Goal: Information Seeking & Learning: Learn about a topic

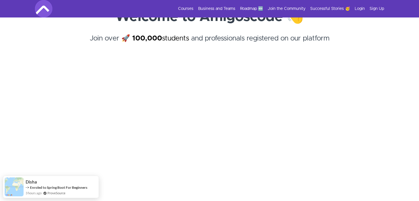
scroll to position [58, 0]
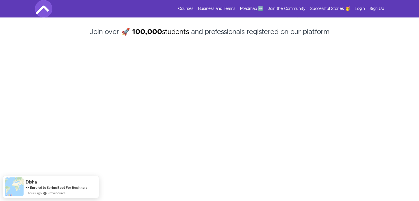
click at [415, 145] on section "Welcome to Amigoscode 👋 Join over 🚀 100,000 students and professionals register…" at bounding box center [209, 131] width 419 height 287
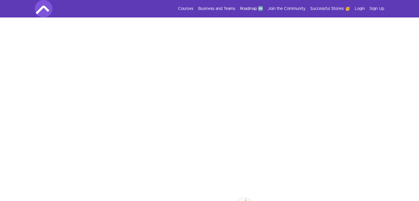
scroll to position [163, 0]
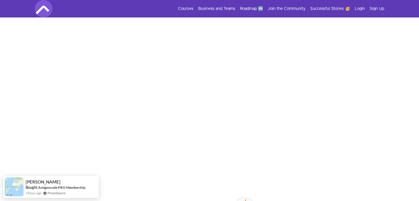
click at [407, 136] on section "Welcome to Amigoscode 👋 Join over 🚀 100,000 students and professionals register…" at bounding box center [209, 38] width 419 height 287
click at [412, 111] on section "Welcome to Amigoscode 👋 Join over 🚀 100,000 students and professionals register…" at bounding box center [209, 50] width 419 height 287
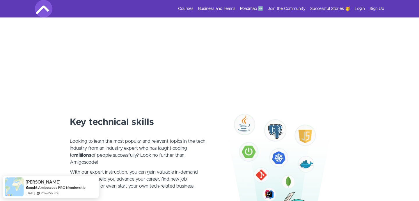
scroll to position [0, 0]
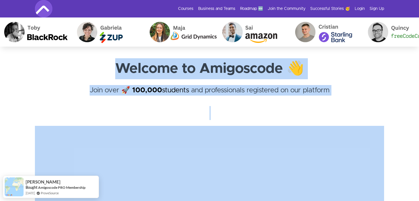
drag, startPoint x: 397, startPoint y: 134, endPoint x: 119, endPoint y: 72, distance: 285.6
click at [119, 72] on section "Welcome to Amigoscode 👋 Join over 🚀 100,000 students and professionals register…" at bounding box center [209, 190] width 419 height 287
click at [193, 11] on link "Courses" at bounding box center [185, 9] width 15 height 6
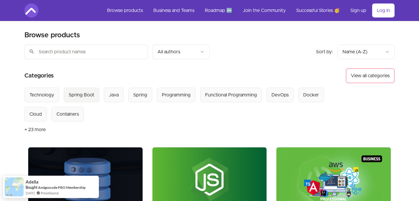
click at [75, 97] on div "Spring Boot" at bounding box center [82, 94] width 26 height 7
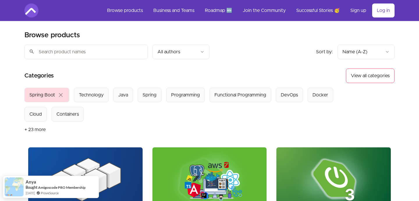
click at [127, 129] on section "Select from all categories: Spring Boot close Technology Java Spring Programmin…" at bounding box center [209, 113] width 370 height 50
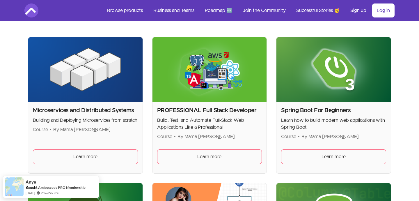
scroll to position [128, 0]
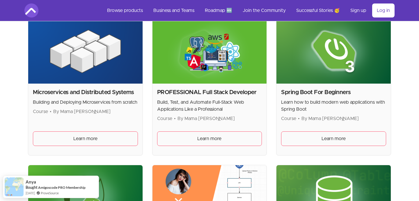
click at [87, 97] on div "Microservices and Distributed Systems Building and Deploying Microservices from…" at bounding box center [85, 101] width 105 height 27
click at [87, 90] on h2 "Microservices and Distributed Systems" at bounding box center [85, 92] width 105 height 8
click at [87, 55] on img at bounding box center [85, 51] width 114 height 64
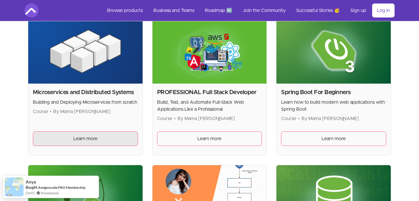
click at [83, 140] on span "Learn more" at bounding box center [85, 138] width 24 height 7
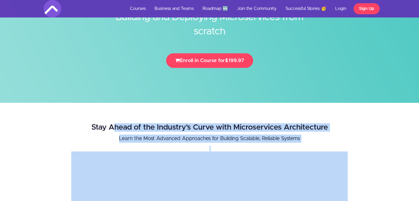
scroll to position [170, 0]
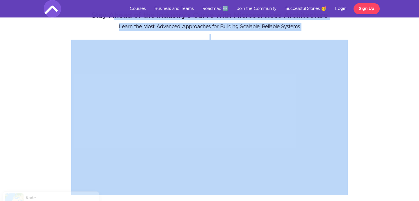
drag, startPoint x: 115, startPoint y: 124, endPoint x: 47, endPoint y: 154, distance: 74.0
click at [47, 154] on div "Stay Ahead of the Industry's Curve with Microservices Architecture Learn the Mo…" at bounding box center [210, 100] width 428 height 189
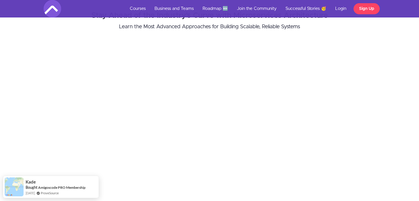
click at [28, 127] on div "Stay Ahead of the Industry's Curve with Microservices Architecture Learn the Mo…" at bounding box center [210, 100] width 428 height 189
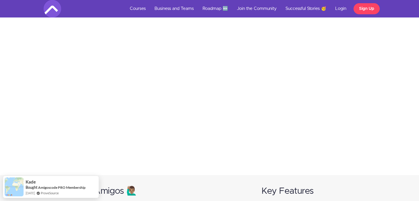
scroll to position [205, 0]
click at [415, 123] on div "Stay Ahead of the Industry's Curve with Microservices Architecture Learn the Mo…" at bounding box center [210, 65] width 428 height 189
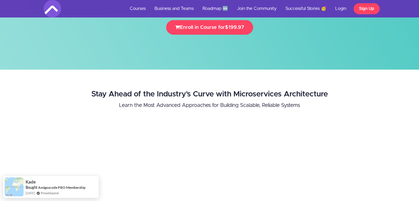
scroll to position [216, 0]
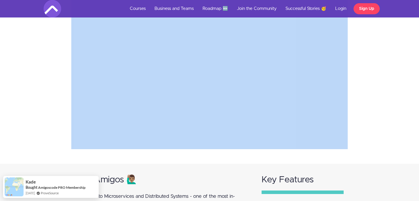
drag, startPoint x: 415, startPoint y: 123, endPoint x: 239, endPoint y: 146, distance: 177.5
click at [188, 72] on div "Stay Ahead of the Industry's Curve with Microservices Architecture Learn the Mo…" at bounding box center [210, 54] width 428 height 189
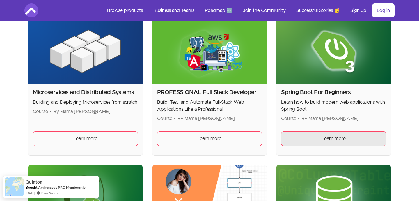
click at [335, 137] on span "Learn more" at bounding box center [333, 138] width 24 height 7
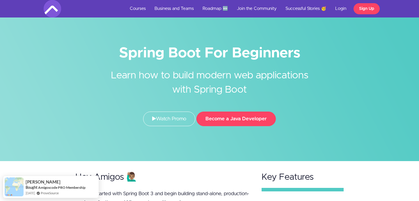
scroll to position [12, 0]
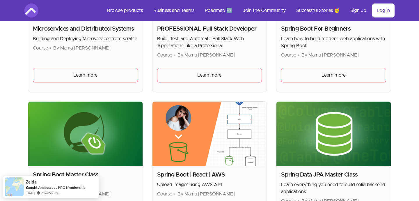
scroll to position [295, 0]
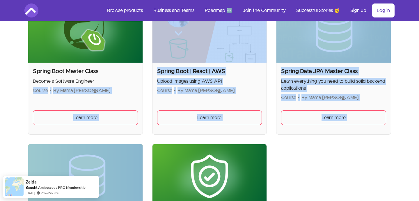
drag, startPoint x: 13, startPoint y: 150, endPoint x: 33, endPoint y: 82, distance: 70.9
click at [33, 82] on div "Skip to main content Main menu Includes navigation links and user settings Brow…" at bounding box center [209, 33] width 419 height 657
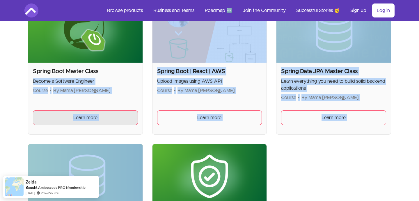
click at [86, 120] on span "Learn more" at bounding box center [85, 117] width 24 height 7
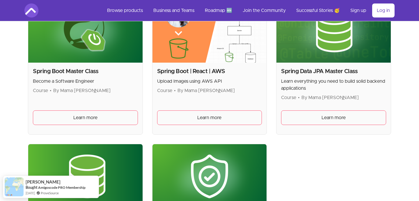
click at [228, 127] on div "Spring Boot | React | AWS Upload Images using AWS API Course • By Mama Samba Br…" at bounding box center [209, 99] width 114 height 72
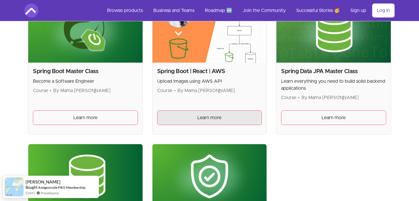
click at [228, 120] on link "Learn more" at bounding box center [209, 117] width 105 height 15
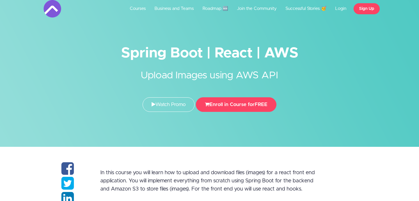
click at [201, 171] on p "In this course you will learn how to upload and download files (images) for a r…" at bounding box center [209, 180] width 218 height 24
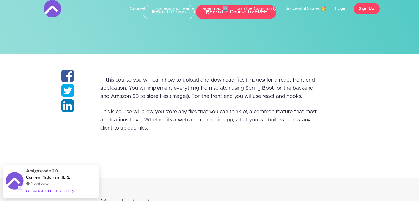
scroll to position [93, 0]
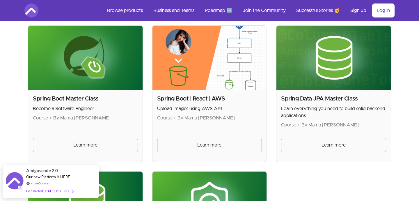
scroll to position [271, 0]
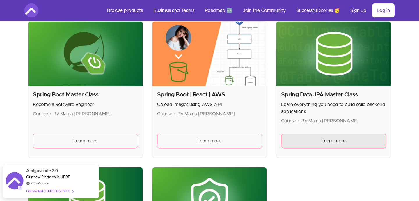
click at [329, 141] on span "Learn more" at bounding box center [333, 140] width 24 height 7
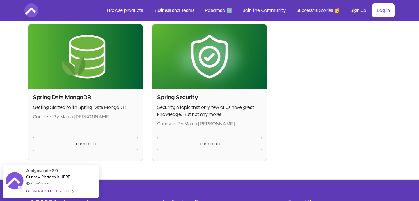
scroll to position [415, 0]
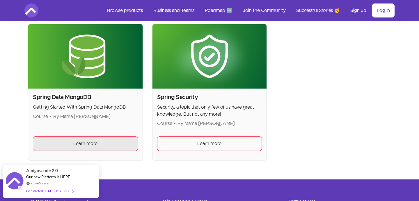
click at [82, 141] on span "Learn more" at bounding box center [85, 143] width 24 height 7
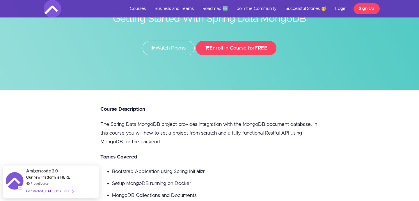
scroll to position [58, 0]
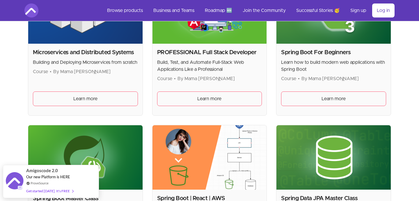
scroll to position [162, 0]
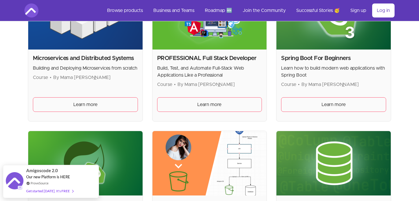
click at [348, 90] on div "Spring Boot For Beginners Learn how to build modern web applications with Sprin…" at bounding box center [333, 85] width 114 height 72
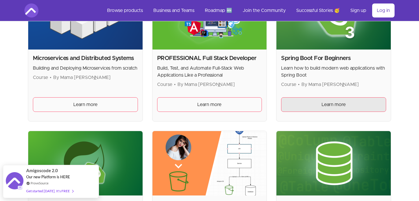
click at [347, 111] on link "Learn more" at bounding box center [333, 104] width 105 height 15
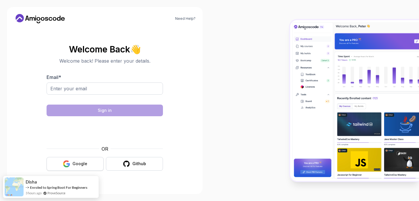
click at [79, 160] on button "Google" at bounding box center [75, 164] width 57 height 14
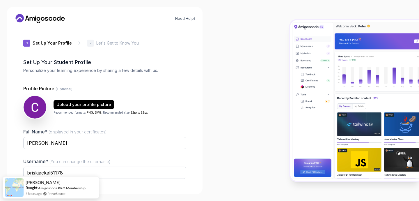
drag, startPoint x: 237, startPoint y: 133, endPoint x: 232, endPoint y: 106, distance: 27.3
click at [221, 110] on div at bounding box center [313, 100] width 209 height 201
click at [244, 108] on div at bounding box center [313, 100] width 209 height 201
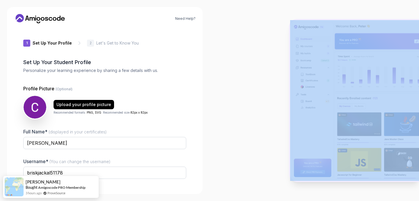
drag, startPoint x: 244, startPoint y: 108, endPoint x: 173, endPoint y: 148, distance: 80.9
click at [168, 161] on section "Need Help? 1 Set Up Your Profile 1 Set Up Your Profile 2 Let's Get to Know You …" at bounding box center [209, 100] width 419 height 201
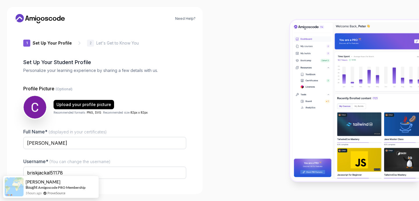
click at [93, 119] on div "Profile Picture (Optional) Upload your profile picture Recommended formats: PNG…" at bounding box center [104, 151] width 163 height 132
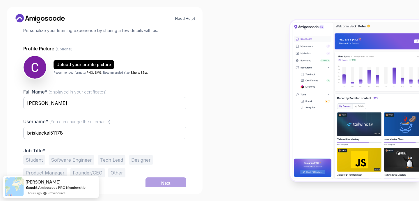
scroll to position [42, 0]
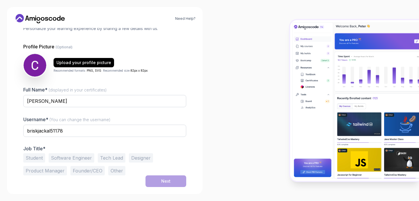
click at [76, 160] on button "Software Engineer" at bounding box center [72, 157] width 46 height 9
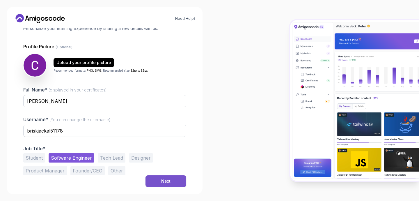
click at [156, 179] on button "Next" at bounding box center [165, 181] width 41 height 12
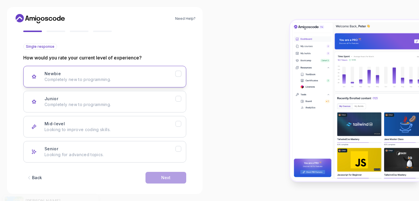
scroll to position [60, 0]
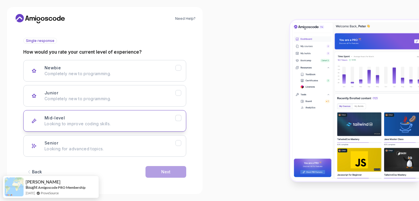
click at [133, 125] on p "Looking to improve coding skills." at bounding box center [110, 124] width 131 height 6
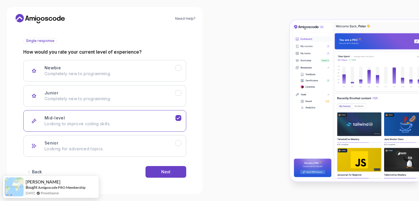
click at [282, 122] on div at bounding box center [313, 100] width 209 height 201
click at [159, 169] on button "Next" at bounding box center [165, 172] width 41 height 12
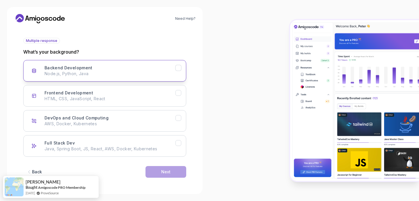
click at [106, 75] on p "Node.js, Python, Java" at bounding box center [110, 74] width 131 height 6
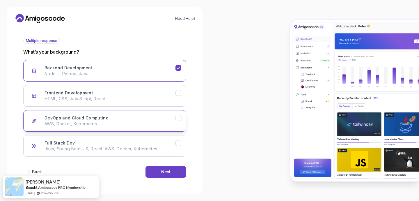
click at [141, 128] on button "DevOps and Cloud Computing AWS, Docker, Kubernetes" at bounding box center [104, 121] width 163 height 22
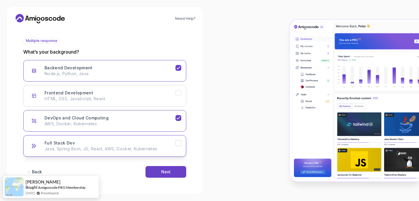
click at [150, 145] on div "Full Stack Dev Java, Spring Boot, JS, React, AWS, Docker, Kubernetes" at bounding box center [110, 146] width 131 height 12
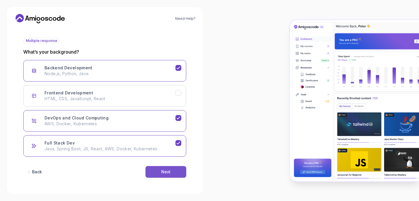
click at [158, 174] on button "Next" at bounding box center [165, 172] width 41 height 12
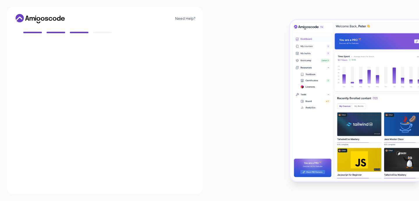
scroll to position [53, 0]
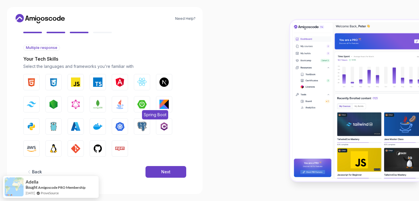
click at [146, 101] on img "button" at bounding box center [141, 103] width 9 height 9
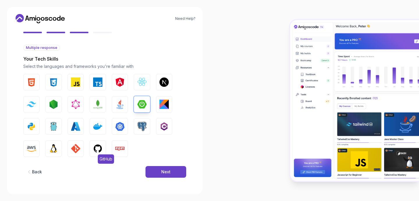
click at [96, 154] on button "GitHub" at bounding box center [98, 148] width 16 height 16
click at [30, 151] on img "button" at bounding box center [31, 148] width 9 height 9
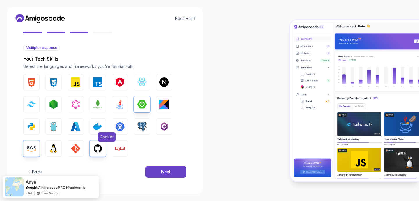
click at [98, 130] on img "button" at bounding box center [97, 126] width 9 height 9
click at [166, 171] on div "Next" at bounding box center [165, 172] width 9 height 6
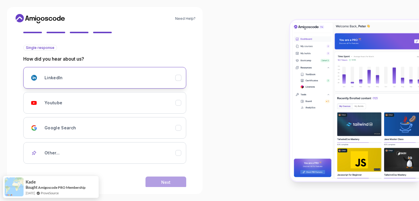
click at [121, 83] on button "LinkedIn" at bounding box center [104, 78] width 163 height 22
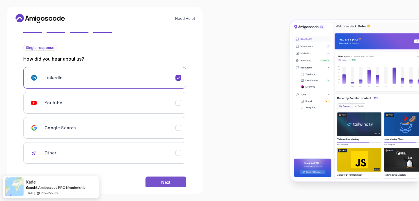
click at [174, 178] on button "Next" at bounding box center [165, 182] width 41 height 12
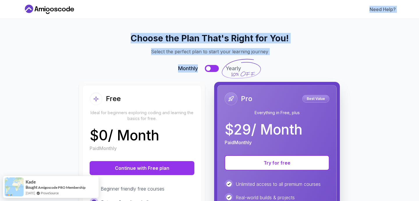
scroll to position [133, 0]
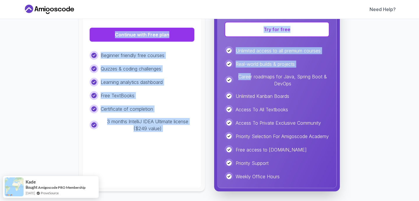
drag, startPoint x: 340, startPoint y: 63, endPoint x: 251, endPoint y: 77, distance: 89.8
click at [251, 77] on div "Choose the Plan That's Right for You! Select the perfect plan to start your lea…" at bounding box center [209, 45] width 358 height 291
click at [122, 44] on div "Free Ideal for beginners exploring coding and learning the basics for free. $ 0…" at bounding box center [141, 70] width 119 height 236
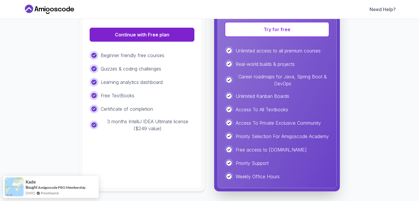
click at [134, 34] on button "Continue with Free plan" at bounding box center [142, 35] width 105 height 14
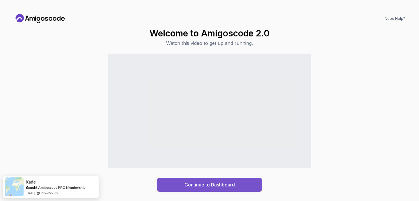
click at [223, 185] on div "Continue to Dashboard" at bounding box center [209, 184] width 50 height 7
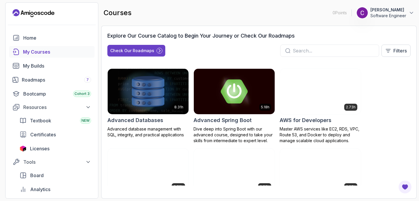
drag, startPoint x: 307, startPoint y: 79, endPoint x: 285, endPoint y: 58, distance: 30.5
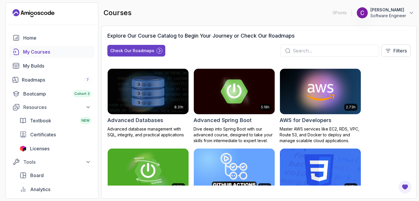
click at [286, 58] on main "courses 0 Points 1 Carmelo Lebron Software Engineer Explore Our Course Catalog …" at bounding box center [258, 100] width 315 height 196
click at [410, 81] on div "8.31h Advanced Databases Advanced database management with SQL, integrity, and …" at bounding box center [258, 126] width 303 height 117
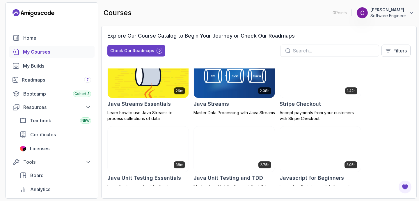
scroll to position [593, 0]
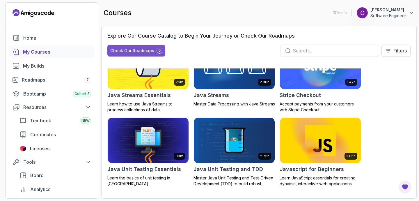
click at [131, 53] on div "Check Our Roadmaps" at bounding box center [132, 51] width 44 height 6
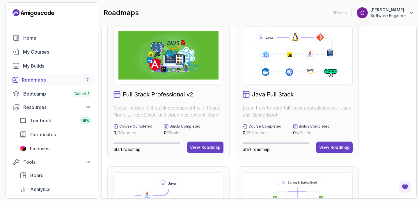
scroll to position [23, 0]
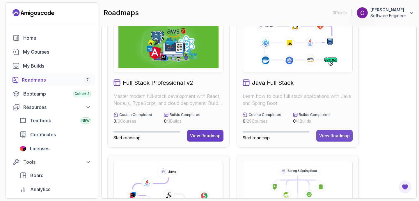
click at [341, 136] on div "View Roadmap" at bounding box center [334, 136] width 31 height 6
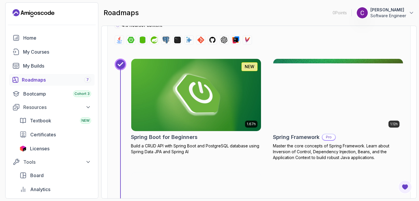
scroll to position [2211, 0]
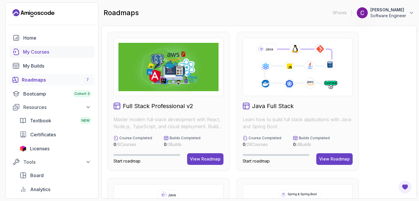
click at [35, 52] on div "My Courses" at bounding box center [57, 51] width 68 height 7
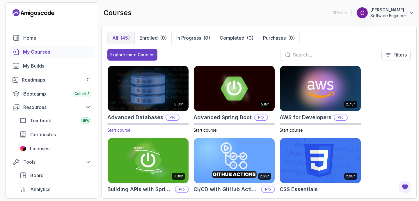
click at [158, 82] on img at bounding box center [148, 88] width 85 height 47
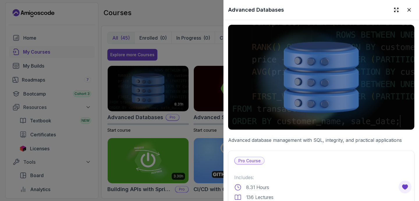
click at [187, 116] on div at bounding box center [209, 100] width 419 height 201
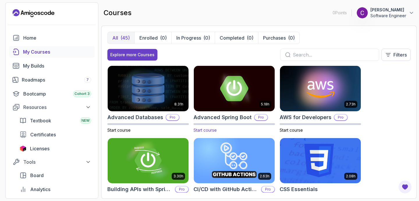
click at [219, 98] on img at bounding box center [234, 88] width 85 height 47
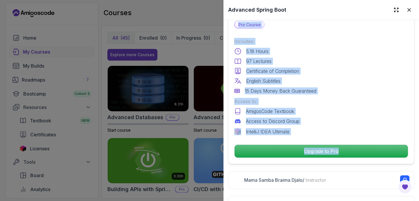
scroll to position [150, 0]
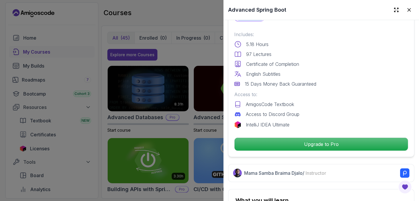
drag, startPoint x: 288, startPoint y: 145, endPoint x: 312, endPoint y: 30, distance: 117.4
click at [193, 73] on div at bounding box center [209, 100] width 419 height 201
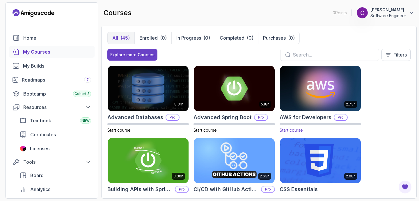
click at [323, 75] on img at bounding box center [320, 88] width 85 height 47
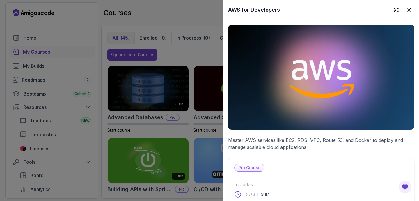
click at [203, 117] on div at bounding box center [209, 100] width 419 height 201
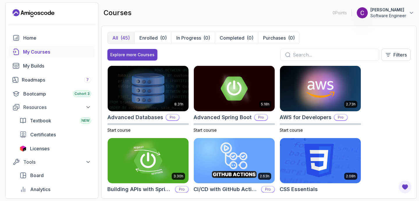
click at [173, 147] on img at bounding box center [148, 160] width 85 height 47
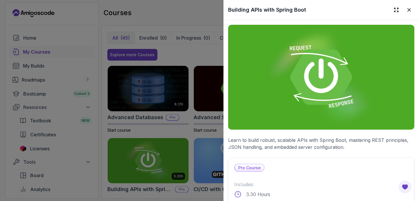
click at [173, 147] on div at bounding box center [209, 100] width 419 height 201
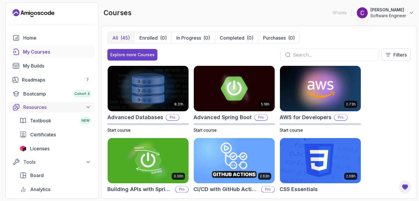
click at [41, 108] on div "Resources" at bounding box center [57, 107] width 68 height 7
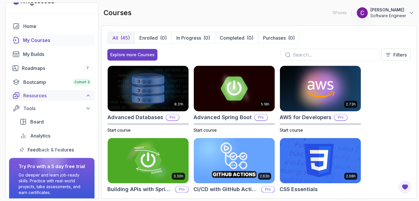
scroll to position [23, 0]
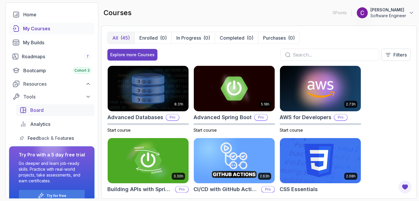
click at [56, 108] on div "Board" at bounding box center [60, 109] width 61 height 7
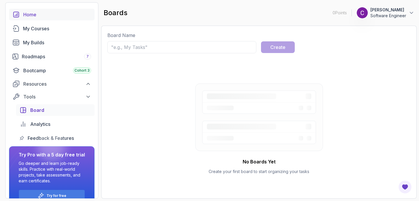
click at [36, 15] on div "Home" at bounding box center [57, 14] width 68 height 7
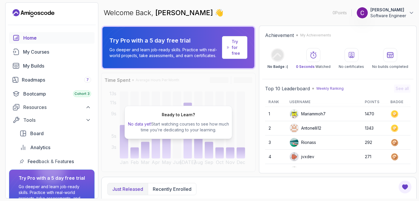
click at [228, 54] on link "Try for free" at bounding box center [234, 47] width 25 height 23
click at [230, 49] on link "Try for free" at bounding box center [234, 47] width 25 height 23
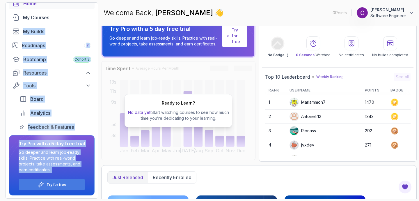
scroll to position [35, 0]
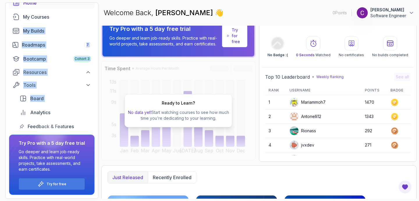
drag, startPoint x: 2, startPoint y: 61, endPoint x: 31, endPoint y: 105, distance: 52.4
click at [31, 105] on section "0 Points 1 Carmelo Lebron Software Engineer Home My Courses My Builds Roadmaps …" at bounding box center [209, 100] width 419 height 201
click at [55, 184] on p "Try for free" at bounding box center [57, 184] width 20 height 5
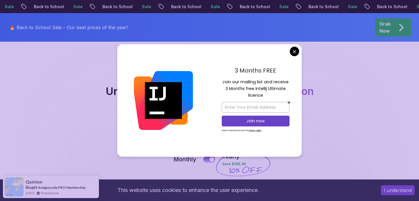
scroll to position [35, 0]
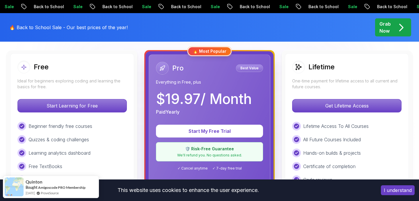
scroll to position [163, 0]
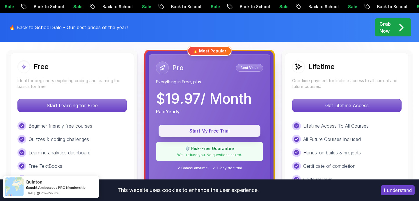
click at [232, 128] on p "Start My Free Trial" at bounding box center [209, 130] width 88 height 7
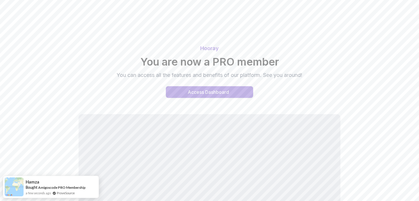
click at [217, 93] on div "Access Dashboard" at bounding box center [208, 91] width 41 height 7
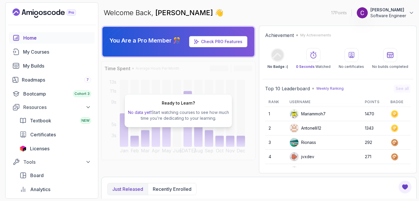
click at [402, 11] on p "[PERSON_NAME]" at bounding box center [388, 10] width 36 height 6
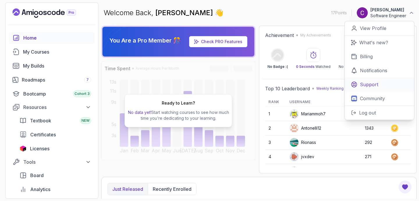
click at [373, 82] on p "Support" at bounding box center [369, 84] width 18 height 7
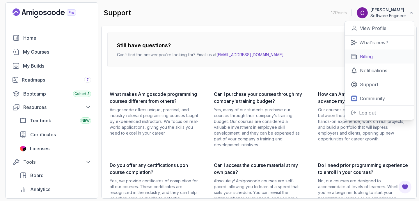
click at [371, 54] on p "Billing" at bounding box center [366, 56] width 13 height 7
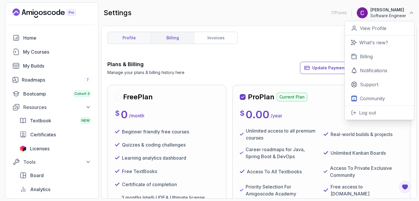
click at [123, 41] on link "profile" at bounding box center [129, 38] width 43 height 12
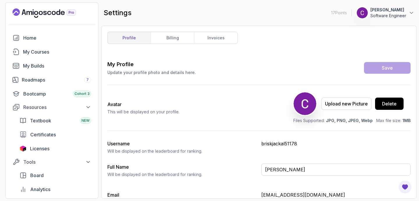
drag, startPoint x: 219, startPoint y: 83, endPoint x: 207, endPoint y: 82, distance: 12.3
click at [207, 82] on div "My Profile Update your profile photo and details here. Save Avatar This will be…" at bounding box center [258, 146] width 303 height 173
click at [408, 13] on icon at bounding box center [411, 13] width 6 height 6
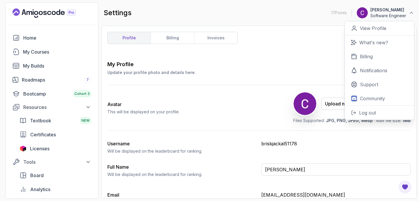
click at [180, 46] on div "profile billing invoices My Profile Update your profile photo and details here.…" at bounding box center [258, 112] width 303 height 161
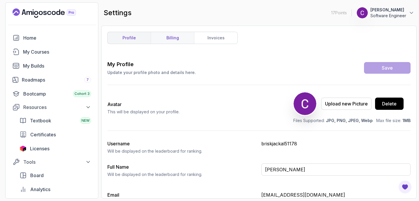
click at [180, 41] on link "billing" at bounding box center [172, 38] width 43 height 12
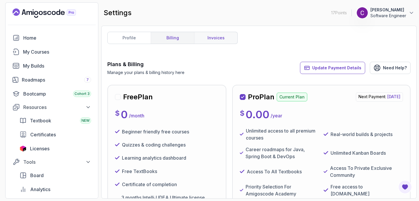
click at [208, 41] on link "invoices" at bounding box center [215, 38] width 43 height 12
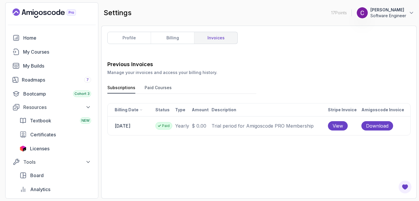
click at [122, 130] on td "30 September 2025" at bounding box center [131, 125] width 47 height 19
click at [126, 125] on td "30 September 2025" at bounding box center [131, 125] width 47 height 19
click at [161, 125] on icon at bounding box center [159, 126] width 3 height 2
click at [343, 126] on span "View" at bounding box center [337, 125] width 10 height 7
click at [405, 10] on p "[PERSON_NAME]" at bounding box center [388, 10] width 36 height 6
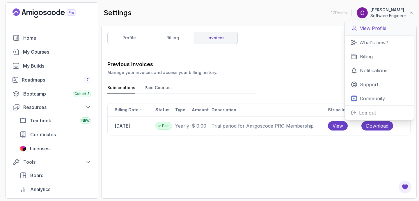
click at [374, 25] on p "View Profile" at bounding box center [373, 28] width 26 height 7
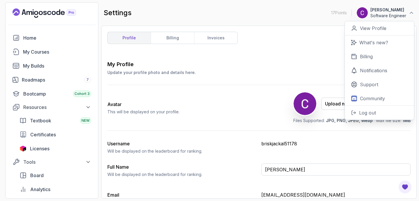
click at [259, 99] on div "Avatar This will be displayed on your profile. Upload new Picture Delete Files …" at bounding box center [258, 107] width 303 height 45
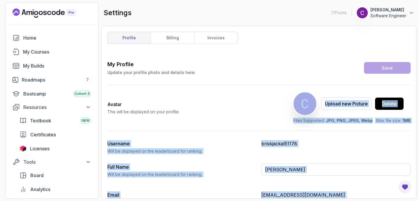
scroll to position [35, 0]
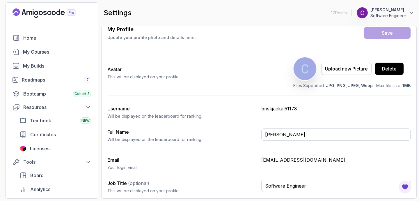
drag, startPoint x: 259, startPoint y: 99, endPoint x: 211, endPoint y: 95, distance: 47.9
click at [211, 95] on div "Avatar This will be displayed on your profile. Upload new Picture Delete Files …" at bounding box center [258, 72] width 303 height 45
drag, startPoint x: 211, startPoint y: 95, endPoint x: 214, endPoint y: 74, distance: 20.9
click at [214, 68] on div "Avatar This will be displayed on your profile. Upload new Picture Delete Files …" at bounding box center [258, 72] width 303 height 45
click at [214, 74] on div "Avatar This will be displayed on your profile. Upload new Picture Delete Files …" at bounding box center [258, 72] width 303 height 45
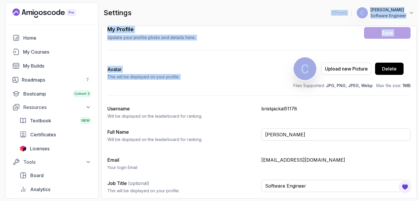
scroll to position [0, 0]
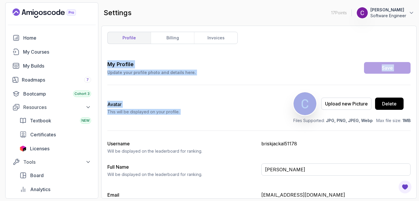
drag, startPoint x: 214, startPoint y: 74, endPoint x: 200, endPoint y: 44, distance: 33.3
click at [200, 45] on div "profile billing invoices My Profile Update your profile photo and details here.…" at bounding box center [258, 112] width 303 height 161
click at [186, 42] on link "billing" at bounding box center [172, 38] width 43 height 12
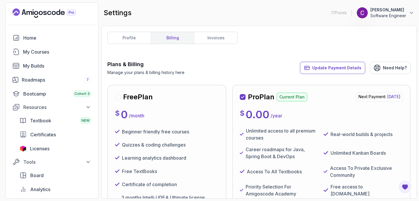
click at [182, 39] on link "billing" at bounding box center [172, 38] width 43 height 12
click at [333, 63] on button "Update Payment Details" at bounding box center [332, 68] width 65 height 12
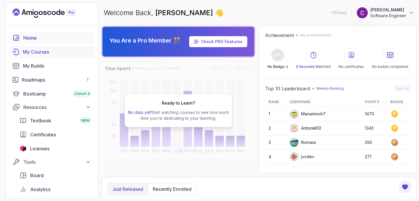
click at [52, 51] on div "My Courses" at bounding box center [57, 51] width 68 height 7
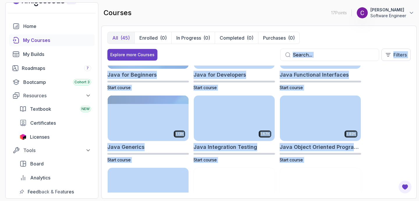
scroll to position [472, 0]
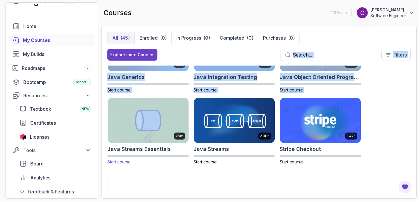
drag, startPoint x: 254, startPoint y: 55, endPoint x: 108, endPoint y: 122, distance: 160.2
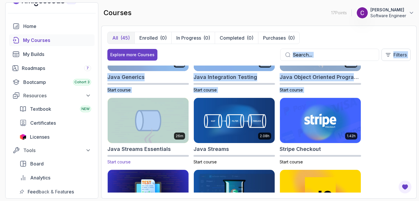
click at [108, 122] on div "All (45) Enrolled (0) In Progress (0) Completed (0) Purchases (0) Explore more …" at bounding box center [258, 112] width 303 height 161
click at [322, 53] on input "text" at bounding box center [333, 54] width 81 height 7
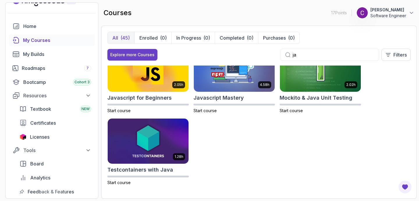
scroll to position [307, 0]
click at [303, 136] on div "1.45h Docker for Java Developers Start course 1.72h Java Data Structures Start …" at bounding box center [258, 128] width 303 height 127
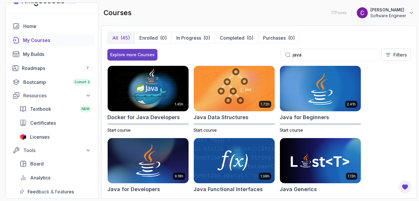
click at [314, 55] on input "java" at bounding box center [333, 54] width 81 height 7
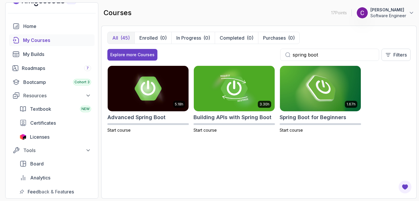
type input "spring boot"
click at [267, 174] on div "5.18h Advanced Spring Boot Start course 3.30h Building APIs with Spring Boot St…" at bounding box center [258, 128] width 303 height 127
click at [311, 109] on img at bounding box center [320, 88] width 85 height 47
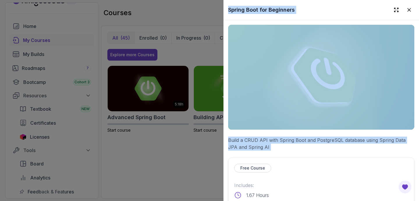
scroll to position [127, 0]
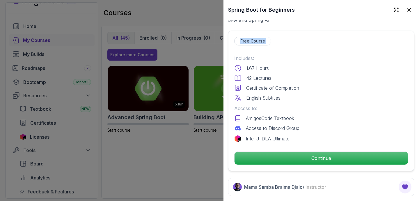
drag, startPoint x: 296, startPoint y: 197, endPoint x: 282, endPoint y: 49, distance: 147.9
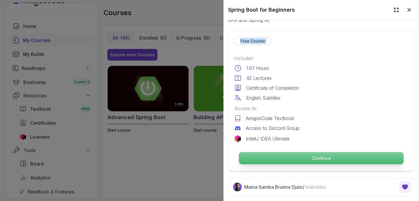
click at [292, 159] on p "Continue" at bounding box center [321, 158] width 165 height 12
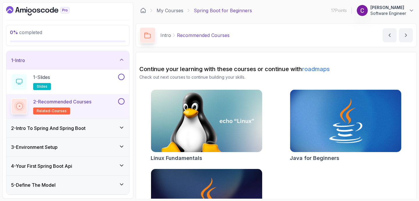
drag, startPoint x: 86, startPoint y: 52, endPoint x: 72, endPoint y: 162, distance: 110.9
click at [72, 163] on div "1 - Intro 1 - Slides slides 2 - Recommended Courses related-courses 2 - Intro T…" at bounding box center [67, 122] width 123 height 143
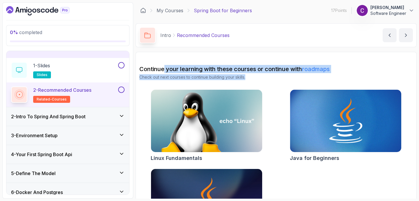
drag, startPoint x: 293, startPoint y: 80, endPoint x: 156, endPoint y: 80, distance: 137.0
click at [157, 79] on p "Check out next courses to continue building your skills." at bounding box center [275, 77] width 273 height 6
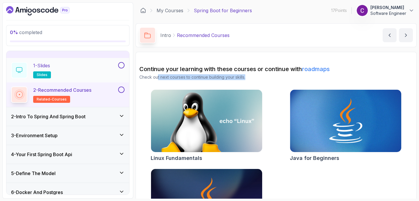
click at [92, 71] on div "1 - Slides slides" at bounding box center [64, 70] width 106 height 16
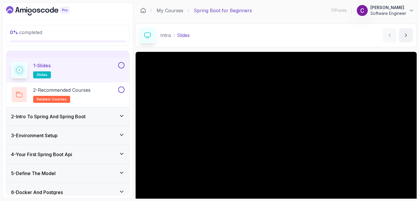
scroll to position [23, 0]
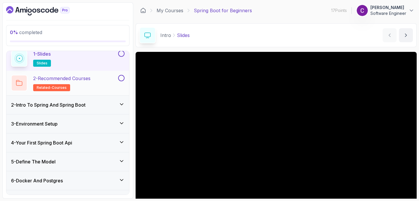
click at [98, 89] on div "2 - Recommended Courses related-courses" at bounding box center [64, 83] width 106 height 16
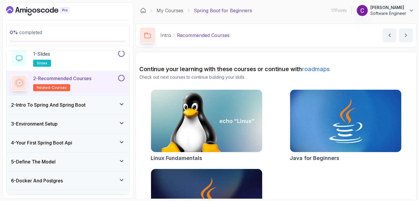
scroll to position [27, 0]
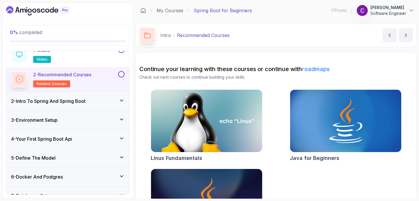
click at [92, 108] on div "2 - Intro To Spring And Spring Boot" at bounding box center [67, 101] width 123 height 19
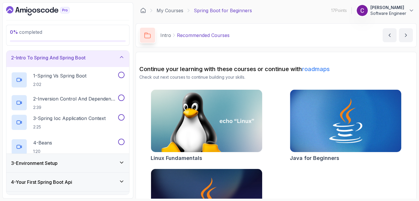
scroll to position [20, 0]
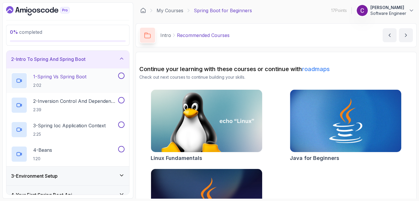
click at [85, 83] on p "2:02" at bounding box center [59, 85] width 53 height 6
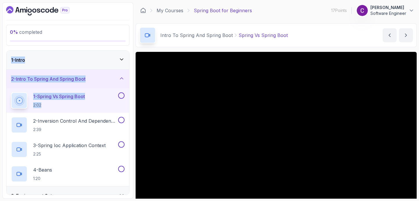
drag, startPoint x: 86, startPoint y: 45, endPoint x: 58, endPoint y: 108, distance: 68.3
click at [58, 108] on div "0 % completed 1 - Intro 2 - Intro To Spring And Spring Boot 1 - Spring Vs Sprin…" at bounding box center [67, 100] width 131 height 196
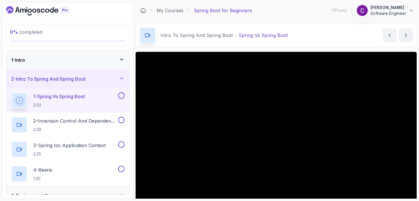
click at [177, 5] on div "My Courses Spring Boot for Beginners 17 Points 1 Carmelo Lebron Software Engine…" at bounding box center [276, 10] width 281 height 16
click at [173, 8] on link "My Courses" at bounding box center [170, 10] width 27 height 7
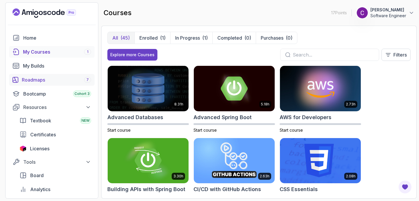
click at [44, 82] on div "Roadmaps 7" at bounding box center [56, 79] width 69 height 7
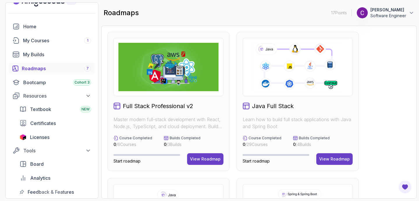
scroll to position [12, 0]
click at [175, 100] on div "Full Stack Professional v2 Master modern full-stack development with React, Nod…" at bounding box center [168, 101] width 122 height 139
click at [176, 108] on h2 "Full Stack Professional v2" at bounding box center [158, 106] width 70 height 8
click at [175, 63] on img at bounding box center [168, 67] width 100 height 48
click at [203, 159] on div "View Roadmap" at bounding box center [205, 159] width 31 height 6
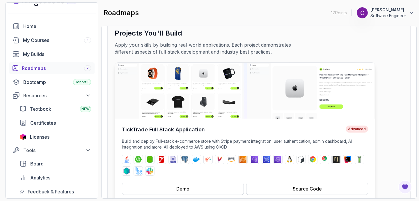
scroll to position [16, 0]
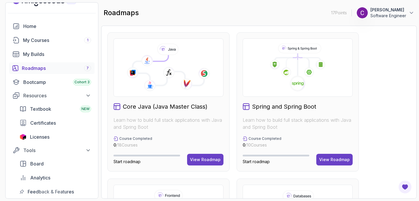
scroll to position [151, 0]
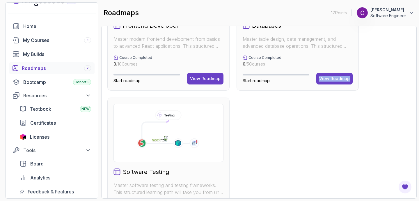
drag, startPoint x: 395, startPoint y: 91, endPoint x: 369, endPoint y: 142, distance: 57.0
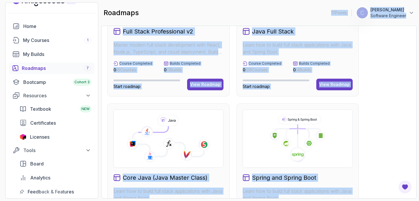
scroll to position [0, 0]
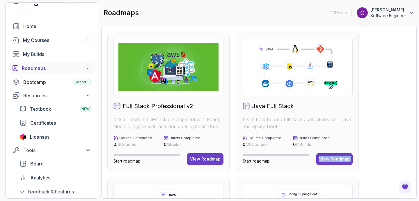
drag, startPoint x: 350, startPoint y: 145, endPoint x: 408, endPoint y: 113, distance: 65.5
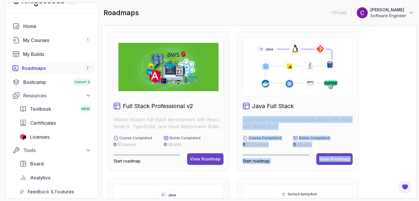
click at [419, 110] on section "17 Points 1 Carmelo Lebron Software Engineer Home My Courses 1 My Builds Roadma…" at bounding box center [209, 100] width 419 height 201
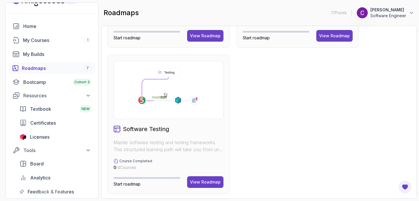
scroll to position [417, 0]
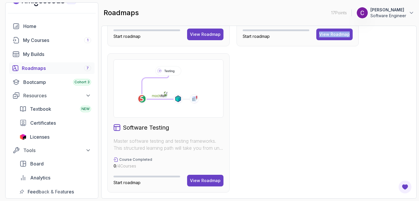
drag, startPoint x: 323, startPoint y: 94, endPoint x: 279, endPoint y: 95, distance: 44.5
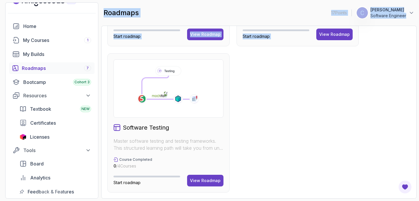
scroll to position [0, 0]
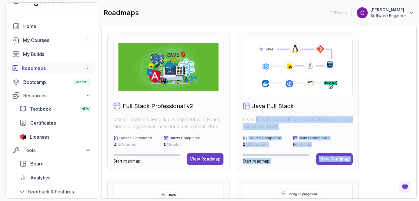
drag, startPoint x: 279, startPoint y: 95, endPoint x: 264, endPoint y: 120, distance: 29.1
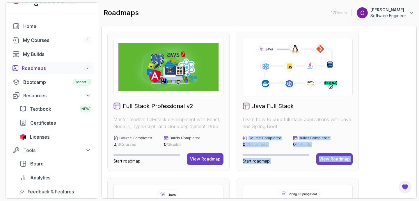
drag, startPoint x: 386, startPoint y: 149, endPoint x: 264, endPoint y: 134, distance: 122.5
click at [337, 163] on button "View Roadmap" at bounding box center [334, 159] width 36 height 12
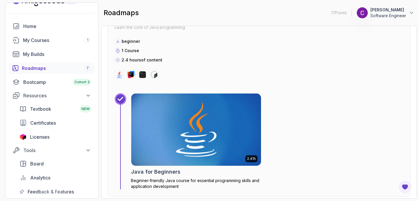
scroll to position [791, 0]
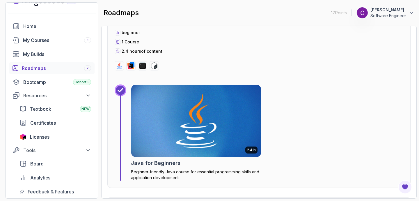
click at [152, 142] on img at bounding box center [196, 121] width 136 height 76
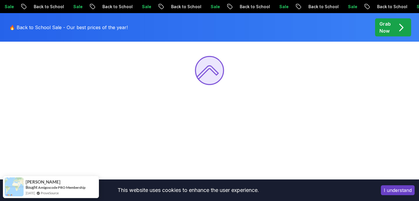
scroll to position [93, 0]
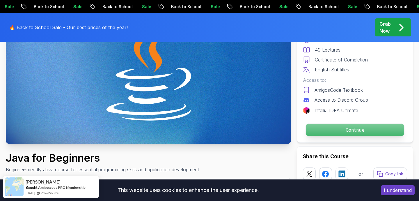
click at [366, 132] on p "Continue" at bounding box center [355, 130] width 98 height 12
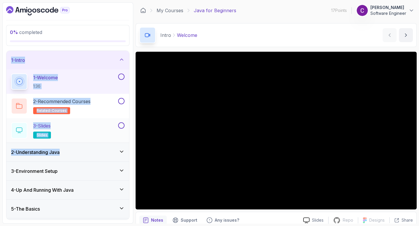
drag, startPoint x: 96, startPoint y: 48, endPoint x: 87, endPoint y: 124, distance: 75.8
click at [88, 129] on div "0 % completed 1 - Intro 1 - Welcome 1:36 2 - Recommended Courses related-course…" at bounding box center [67, 113] width 131 height 222
click at [89, 161] on div "2 - Understanding Java" at bounding box center [67, 152] width 123 height 19
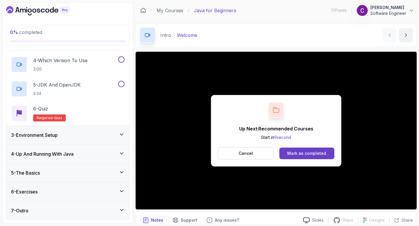
scroll to position [109, 0]
click at [84, 136] on div "3 - Environment Setup" at bounding box center [67, 135] width 113 height 7
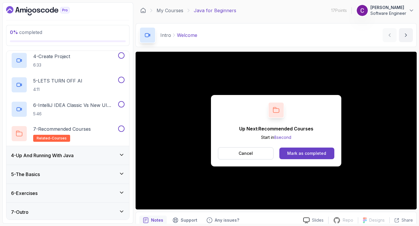
scroll to position [134, 0]
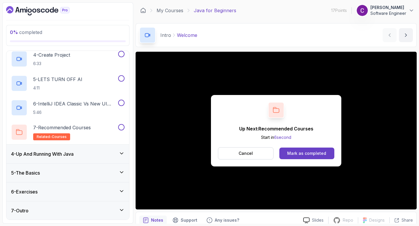
click at [80, 174] on div "5 - The Basics" at bounding box center [67, 173] width 113 height 7
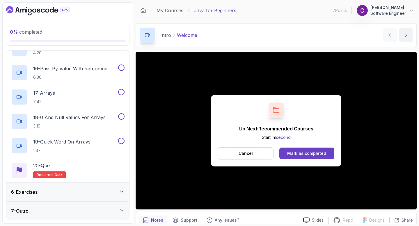
scroll to position [451, 0]
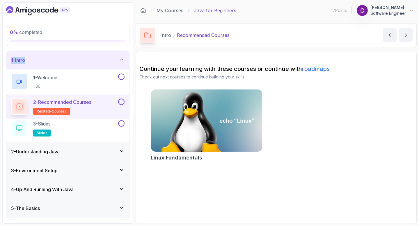
click at [52, 200] on div "5 - The Basics 1 - Reserved Keywords 1:56 2 - Comments 2:27 3 - Variables 3:58 …" at bounding box center [67, 210] width 123 height 22
click at [52, 200] on div "5 - The Basics" at bounding box center [67, 209] width 113 height 7
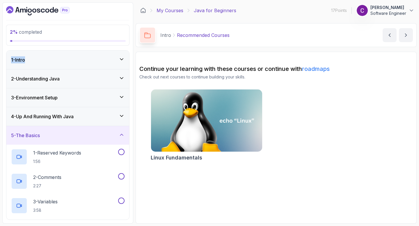
click at [167, 12] on link "My Courses" at bounding box center [170, 10] width 27 height 7
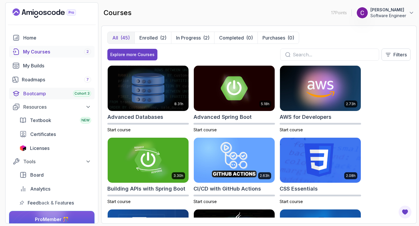
click at [62, 94] on div "Bootcamp Cohort 3" at bounding box center [57, 93] width 68 height 7
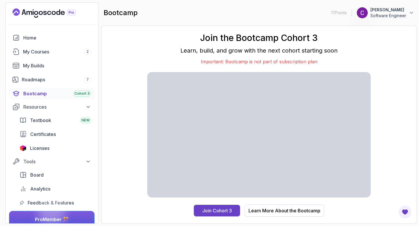
click at [363, 133] on div "Join the Bootcamp Cohort 3 Learn, build, and grow with the next cohort starting…" at bounding box center [258, 125] width 303 height 186
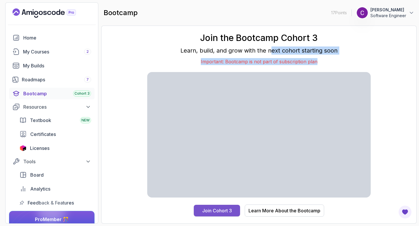
click at [228, 125] on div "Join the Bootcamp Cohort 3 Learn, build, and grow with the next cohort starting…" at bounding box center [258, 125] width 223 height 184
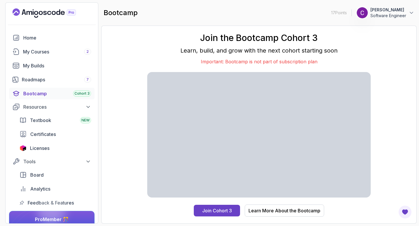
click at [129, 145] on div "Join the Bootcamp Cohort 3 Learn, build, and grow with the next cohort starting…" at bounding box center [258, 125] width 303 height 186
click at [231, 81] on div "Join the Bootcamp Cohort 3 Learn, build, and grow with the next cohort starting…" at bounding box center [258, 125] width 303 height 186
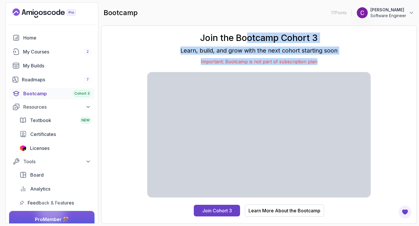
click at [272, 168] on div "Join the Bootcamp Cohort 3 Learn, build, and grow with the next cohort starting…" at bounding box center [258, 125] width 223 height 184
click at [401, 58] on div "Join the Bootcamp Cohort 3 Learn, build, and grow with the next cohort starting…" at bounding box center [258, 125] width 303 height 186
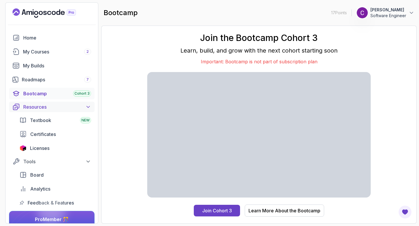
click at [63, 102] on button "Resources" at bounding box center [52, 107] width 86 height 10
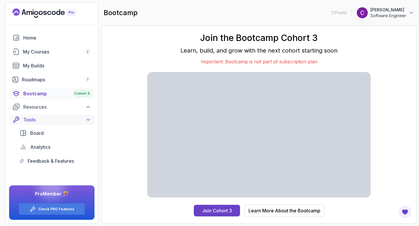
click at [42, 116] on button "Tools" at bounding box center [52, 120] width 86 height 10
click at [47, 109] on div "Resources" at bounding box center [57, 107] width 68 height 7
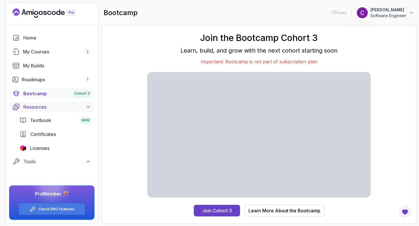
click at [49, 111] on button "Resources" at bounding box center [52, 107] width 86 height 10
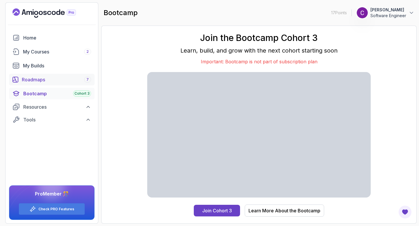
click at [54, 82] on div "Roadmaps 7" at bounding box center [56, 79] width 69 height 7
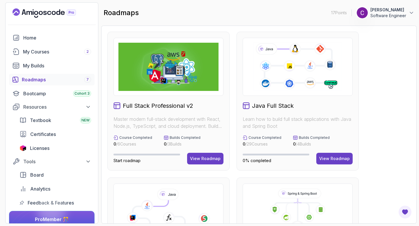
click at [295, 89] on icon at bounding box center [298, 67] width 90 height 50
click at [348, 166] on div "Java Full Stack Learn how to build full stack applications with Java and Spring…" at bounding box center [298, 101] width 122 height 139
click at [343, 155] on button "View Roadmap" at bounding box center [334, 159] width 36 height 12
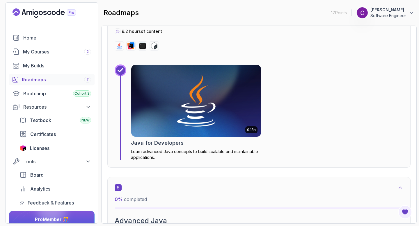
scroll to position [1292, 0]
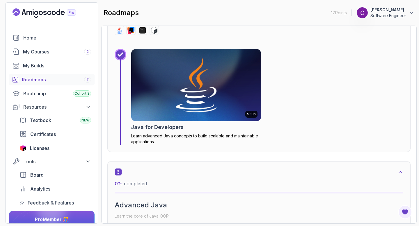
click at [192, 102] on img at bounding box center [196, 85] width 136 height 76
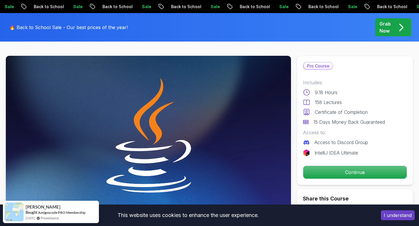
scroll to position [22, 0]
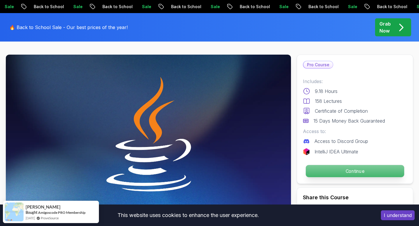
click at [341, 166] on p "Continue" at bounding box center [355, 171] width 98 height 12
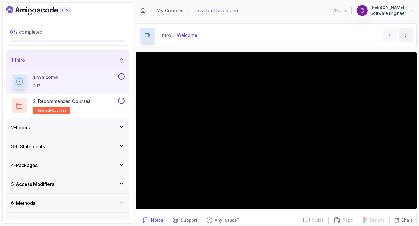
drag, startPoint x: 70, startPoint y: 120, endPoint x: 115, endPoint y: 212, distance: 102.1
click at [113, 210] on div "1 - Intro 1 - Welcome 2:17 2 - Recommended Courses related-courses 2 - Loops 3 …" at bounding box center [67, 135] width 123 height 169
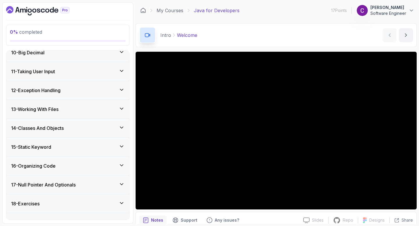
scroll to position [239, 0]
click at [80, 128] on div "14 - Classes And Objects" at bounding box center [67, 127] width 113 height 7
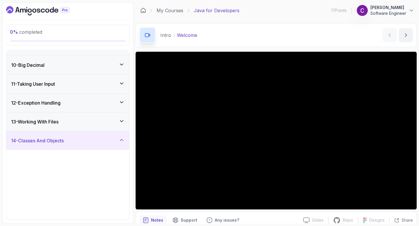
scroll to position [178, 0]
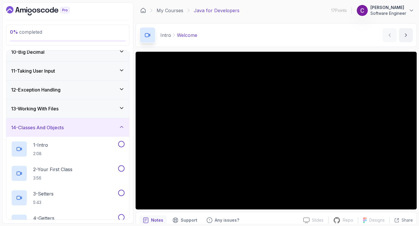
click at [80, 128] on div "14 - Classes And Objects" at bounding box center [67, 127] width 113 height 7
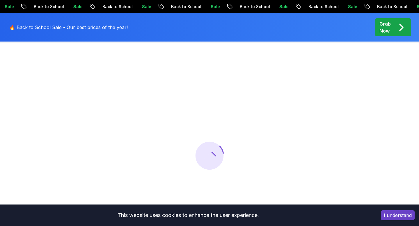
scroll to position [22, 0]
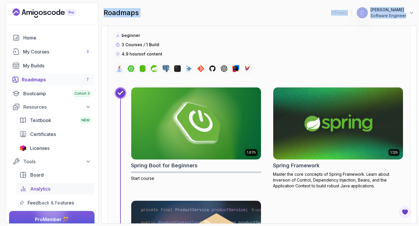
scroll to position [2222, 0]
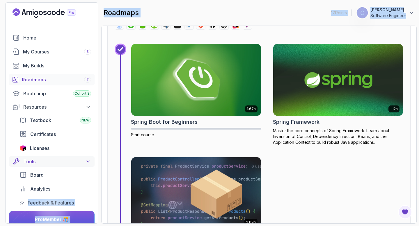
drag, startPoint x: 255, startPoint y: 83, endPoint x: 69, endPoint y: 166, distance: 203.5
click at [68, 175] on section "17 Points 1 [PERSON_NAME] Software Engineer Home My Courses 3 My Builds Roadmap…" at bounding box center [209, 113] width 419 height 226
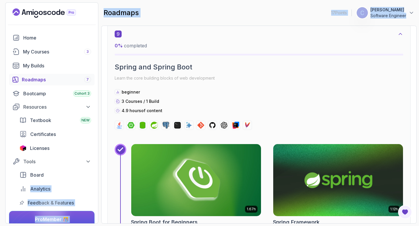
scroll to position [2118, 0]
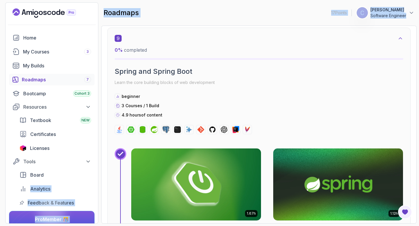
click at [204, 166] on img at bounding box center [196, 185] width 136 height 76
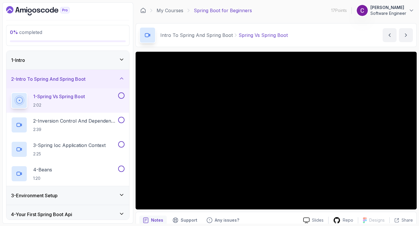
click at [96, 64] on div "1 - Intro" at bounding box center [67, 60] width 123 height 19
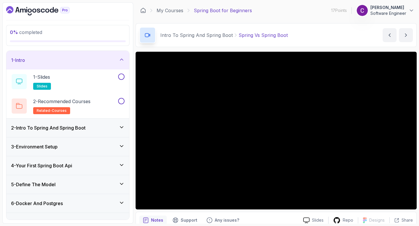
click at [96, 63] on div "1 - Intro" at bounding box center [67, 60] width 113 height 7
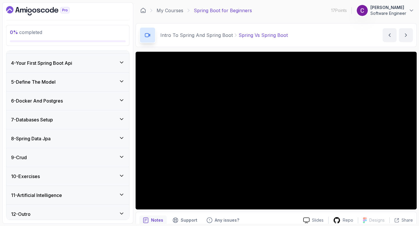
scroll to position [57, 0]
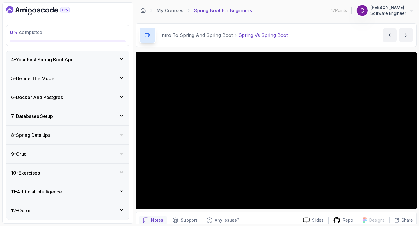
click at [123, 175] on icon at bounding box center [122, 173] width 6 height 6
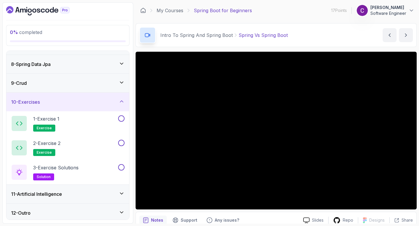
scroll to position [131, 0]
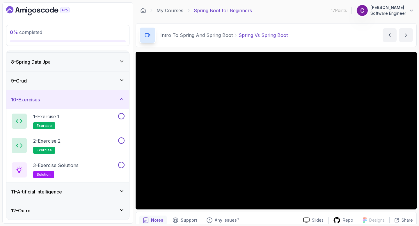
click at [120, 194] on div "11 - Artificial Intelligence" at bounding box center [67, 192] width 113 height 7
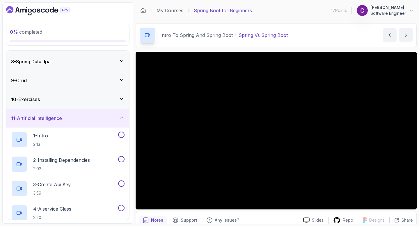
click at [119, 125] on div "11 - Artificial Intelligence" at bounding box center [67, 118] width 123 height 19
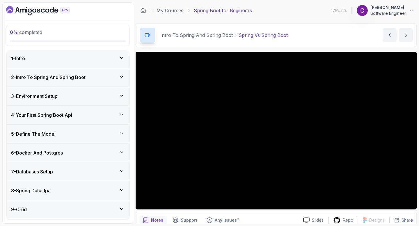
scroll to position [0, 0]
